Goal: Navigation & Orientation: Find specific page/section

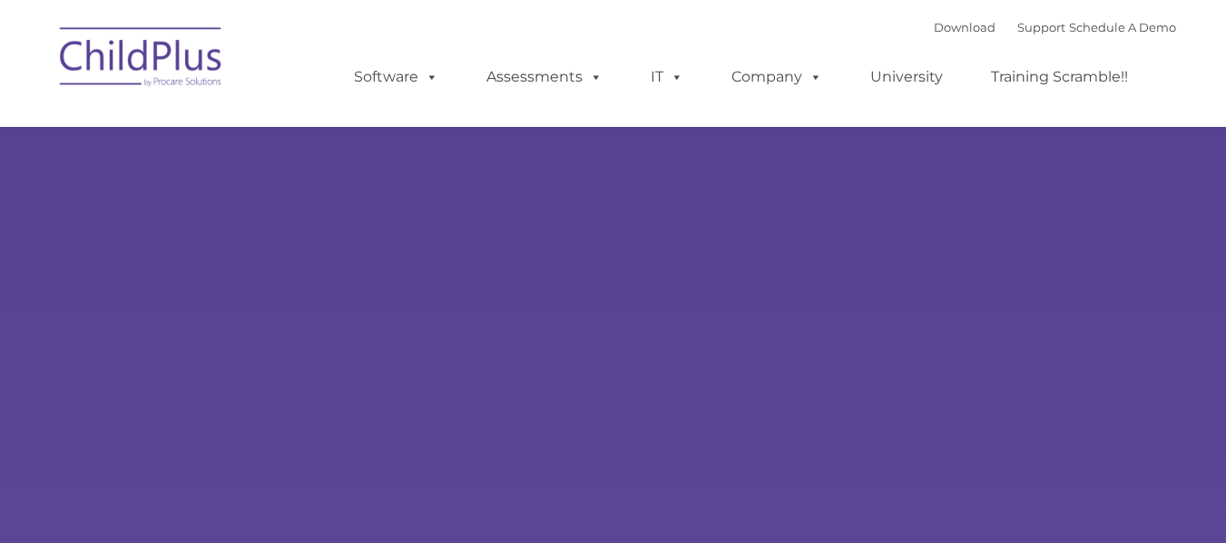
type input ""
select select "MEDIUM"
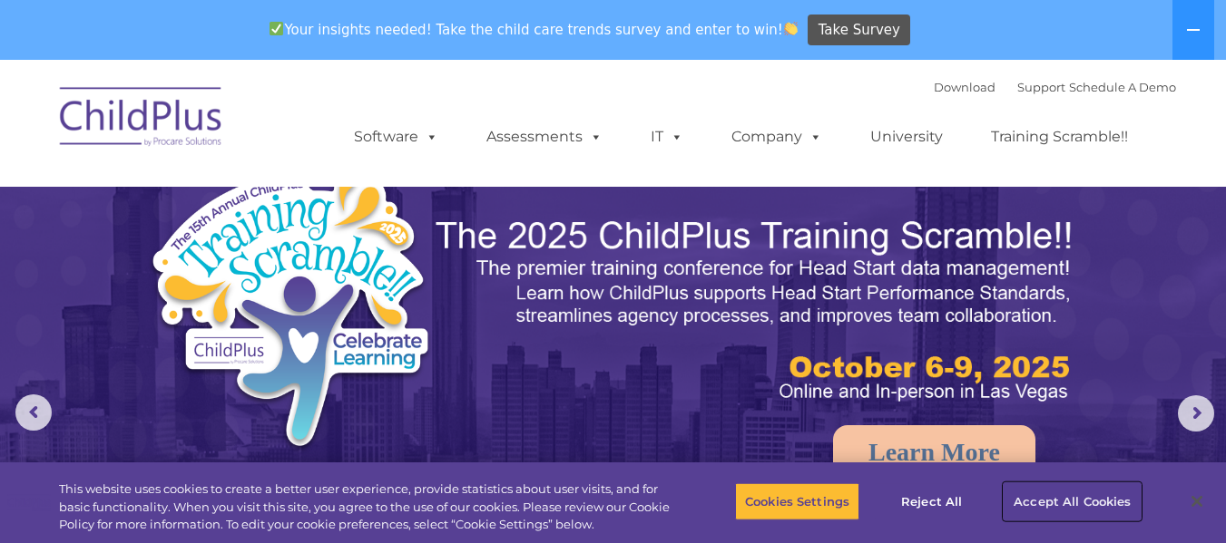
click at [1068, 494] on button "Accept All Cookies" at bounding box center [1071, 502] width 137 height 38
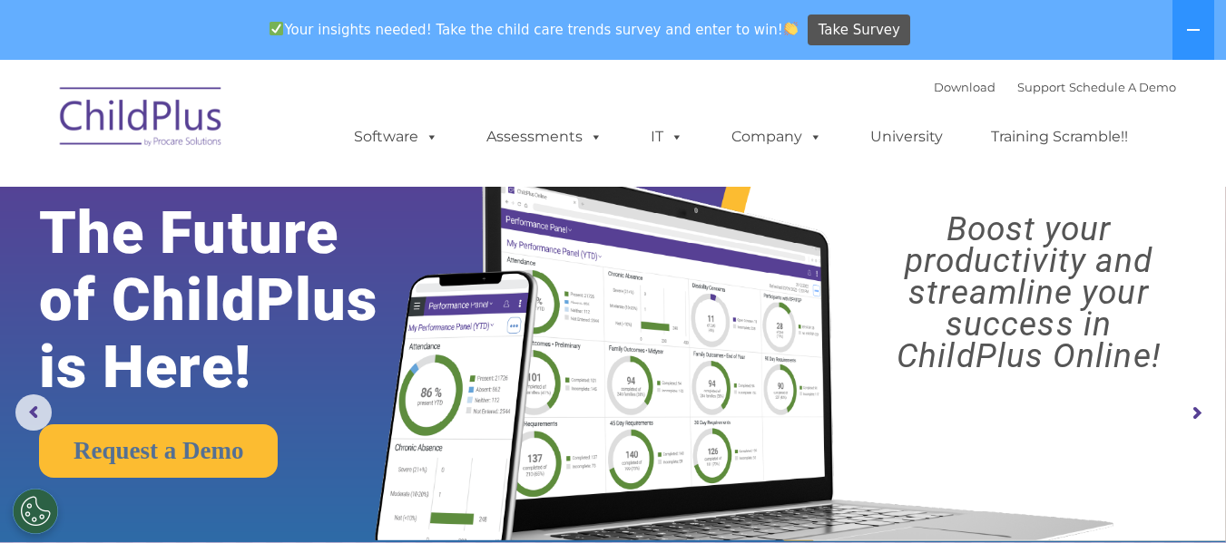
drag, startPoint x: 1224, startPoint y: 75, endPoint x: 1238, endPoint y: 240, distance: 165.7
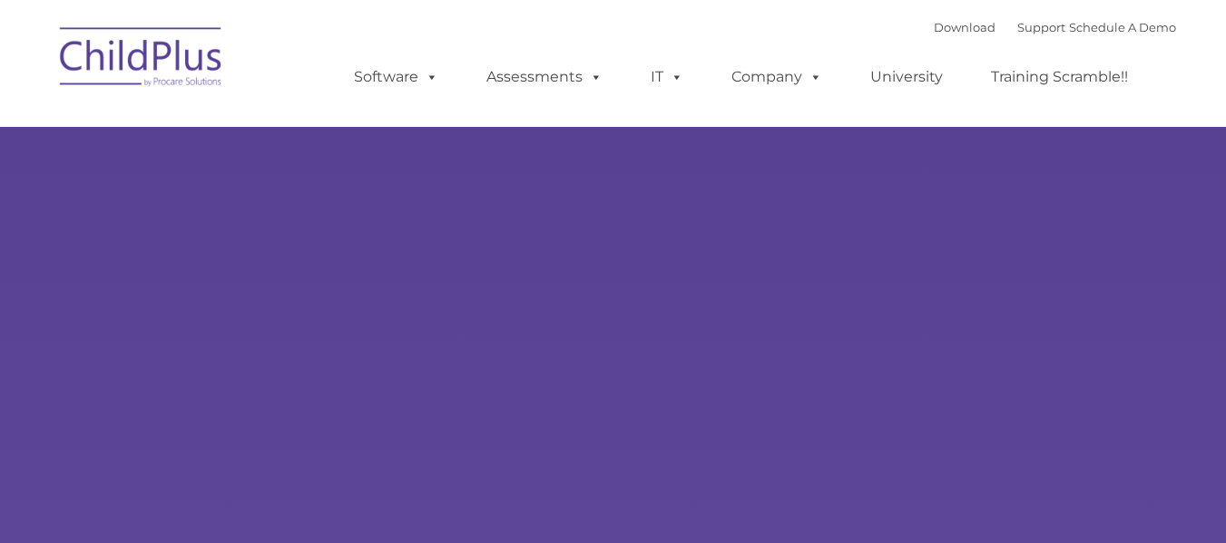
type input ""
select select "MEDIUM"
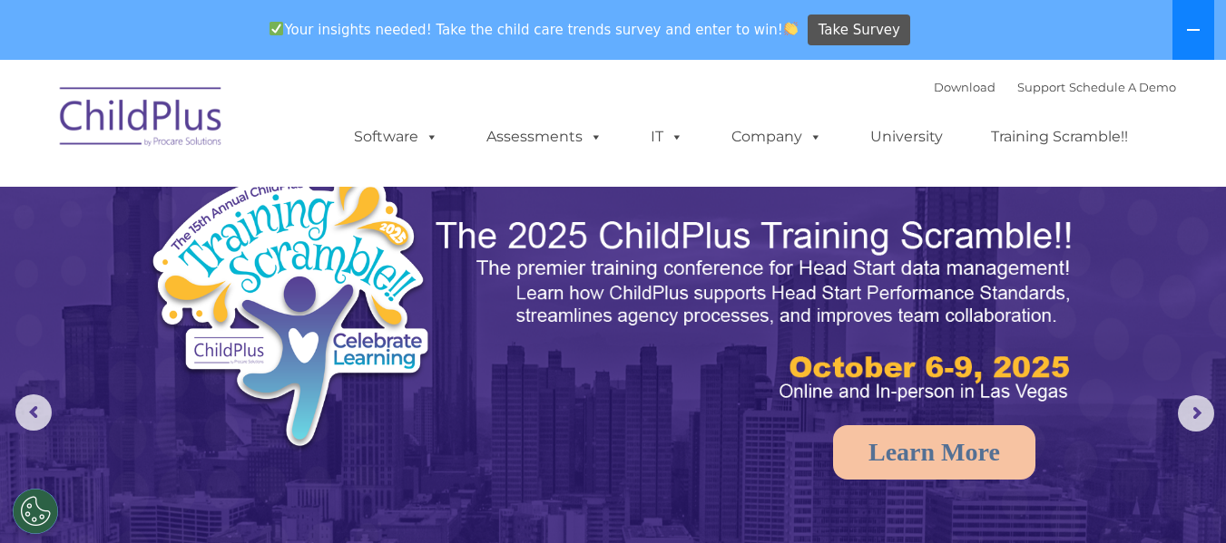
click at [1193, 20] on button at bounding box center [1193, 30] width 42 height 60
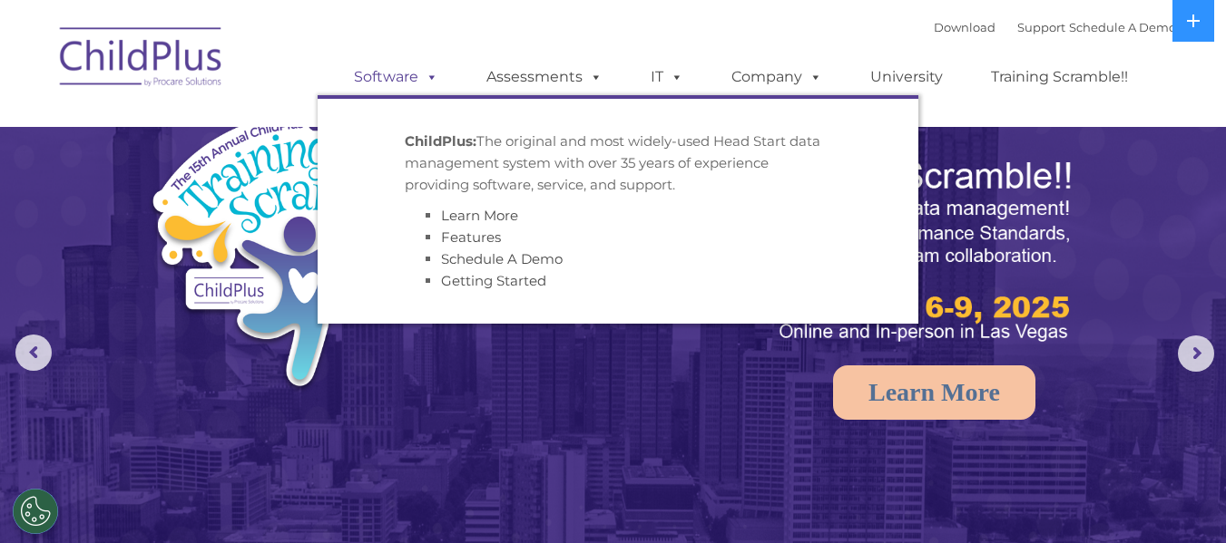
click at [426, 83] on span at bounding box center [428, 76] width 20 height 17
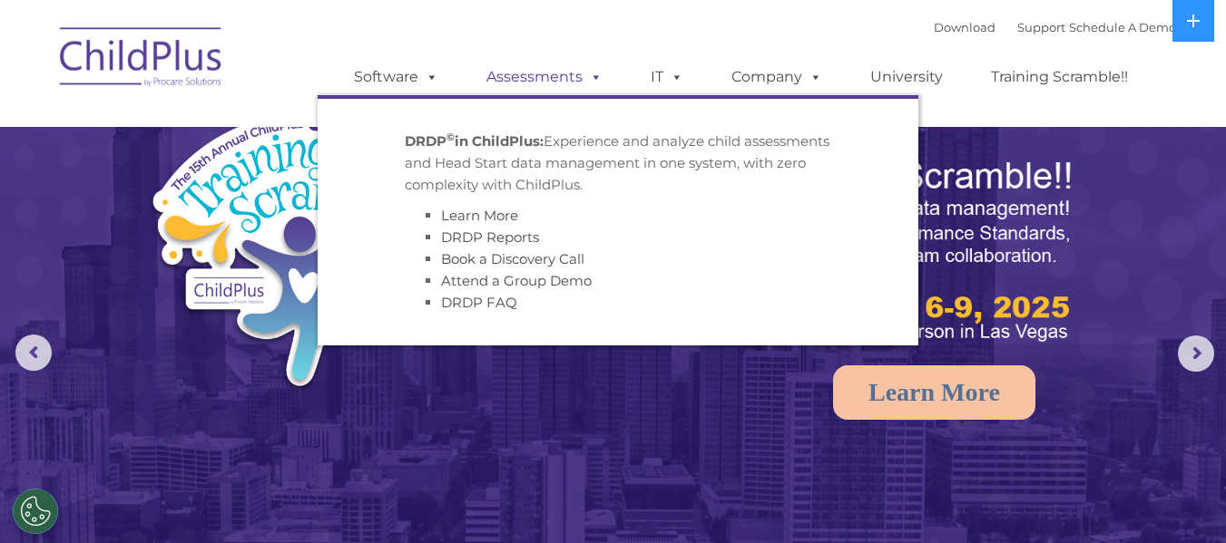
click at [582, 80] on span at bounding box center [592, 76] width 20 height 17
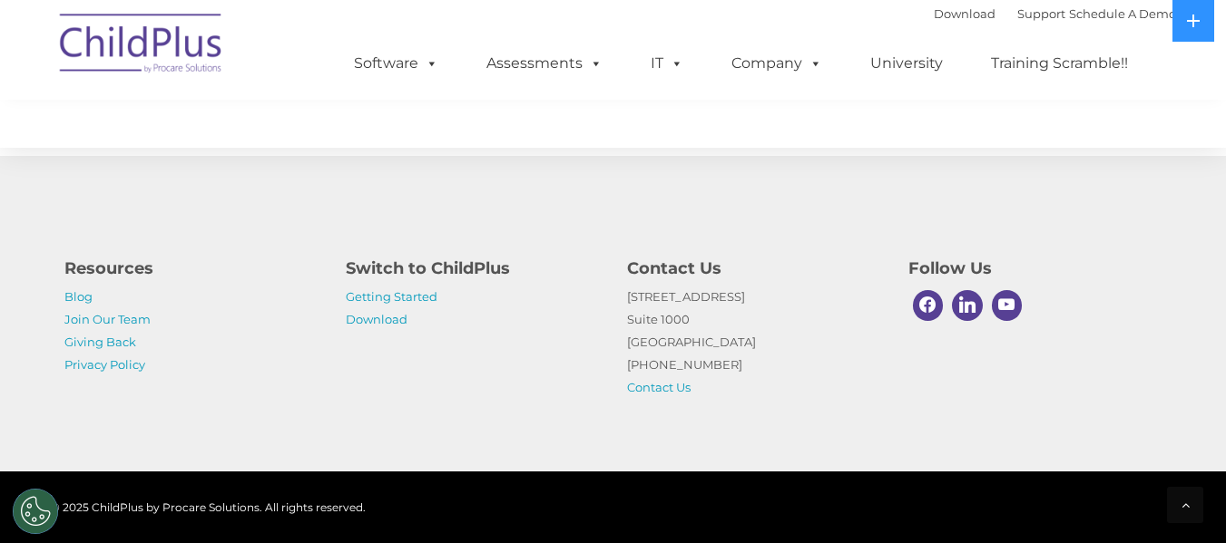
scroll to position [2162, 0]
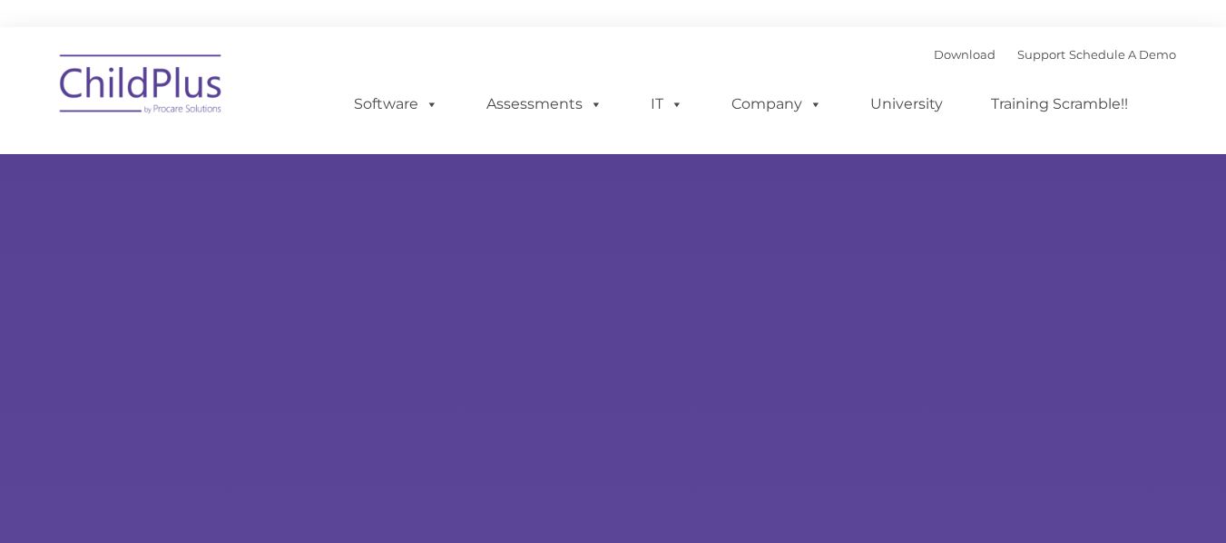
type input ""
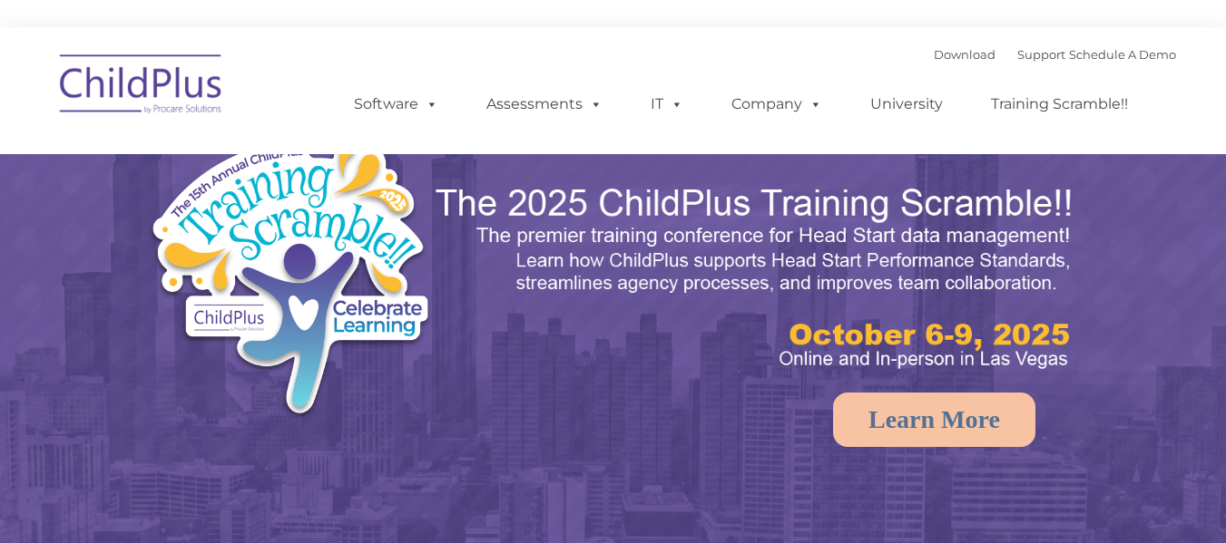
select select "MEDIUM"
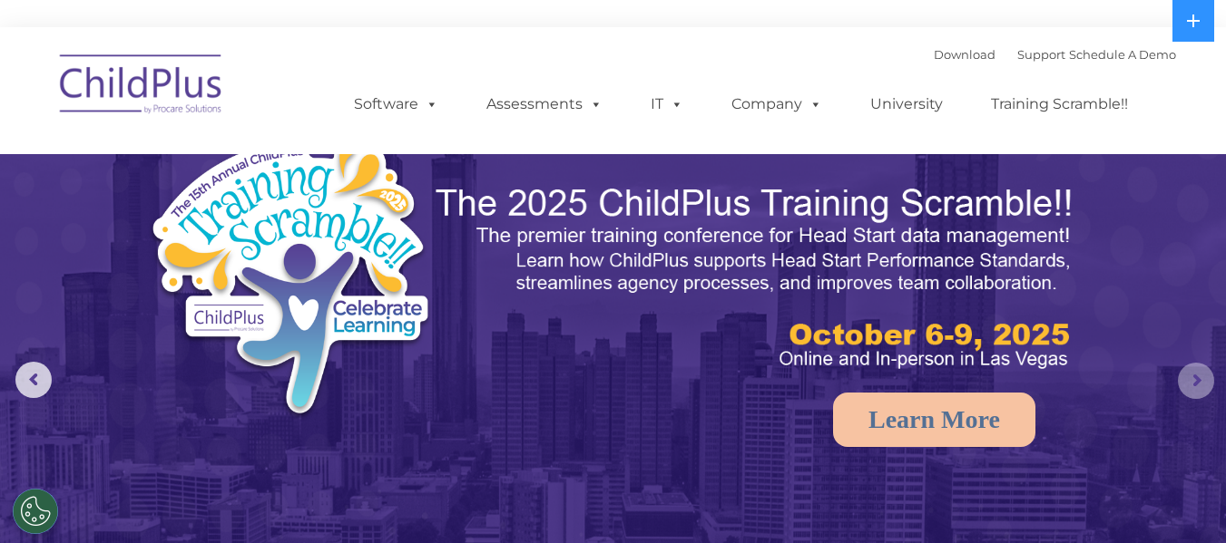
click at [1184, 371] on rs-arrow at bounding box center [1196, 381] width 36 height 36
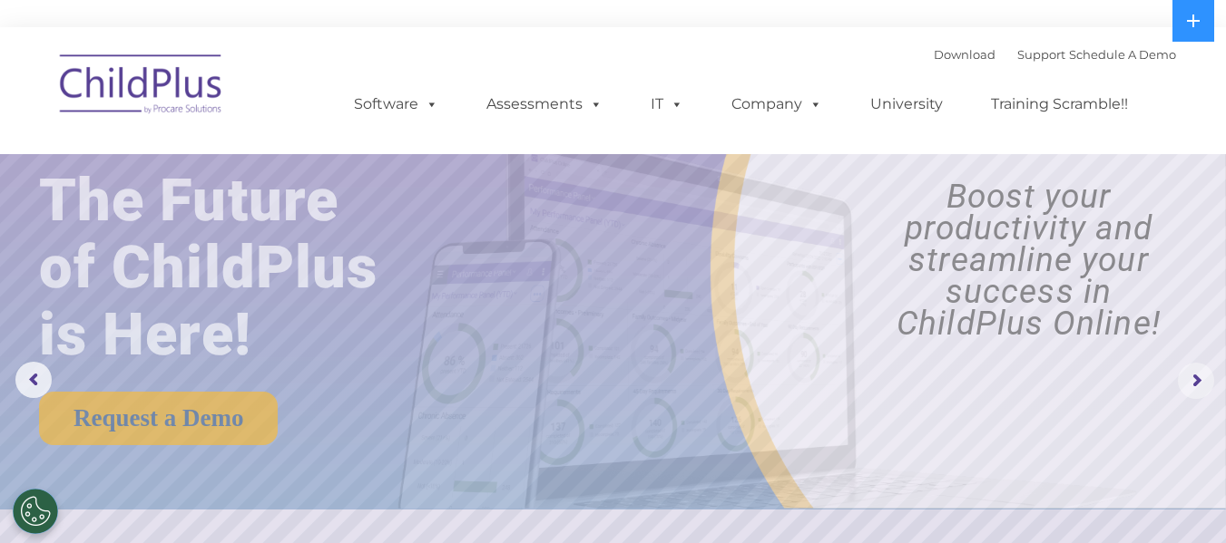
click at [1184, 371] on rs-arrow at bounding box center [1196, 381] width 36 height 36
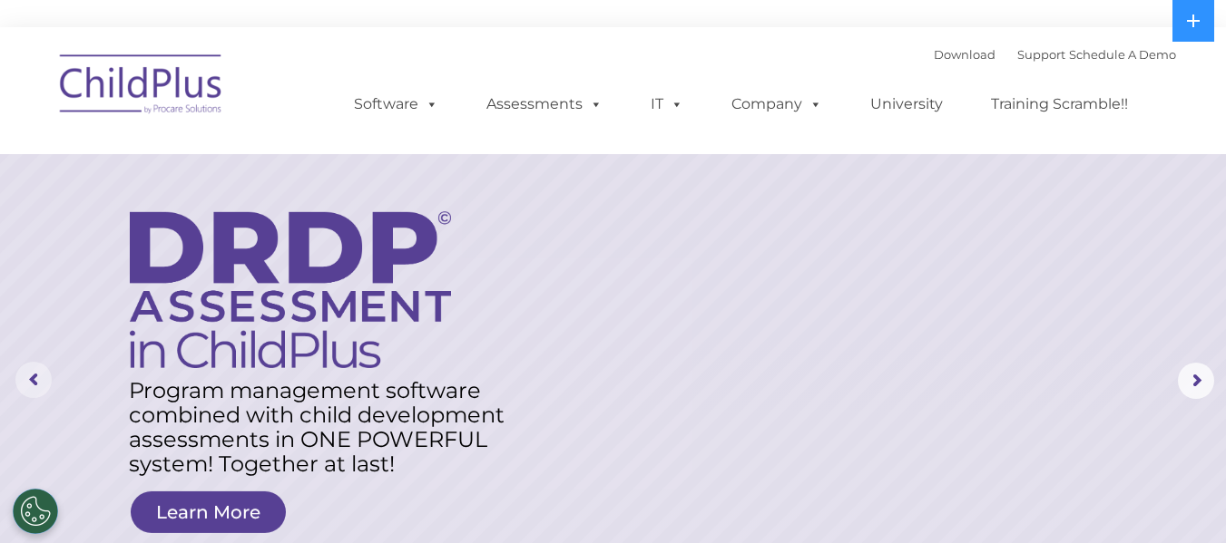
click at [44, 382] on rs-arrow at bounding box center [33, 380] width 36 height 36
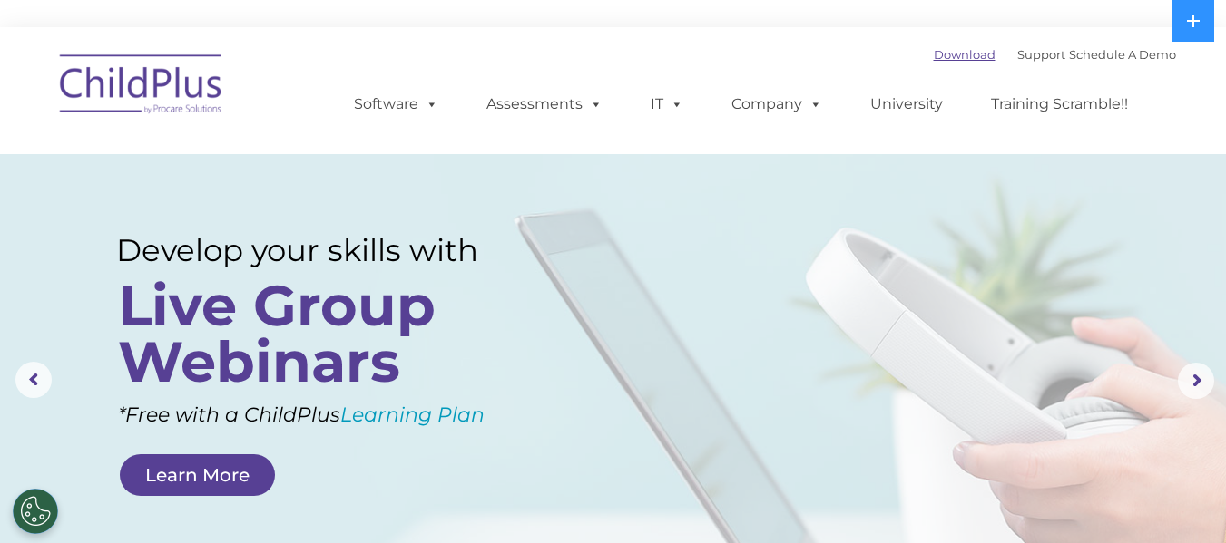
click at [933, 53] on link "Download" at bounding box center [964, 54] width 62 height 15
